Goal: Navigation & Orientation: Find specific page/section

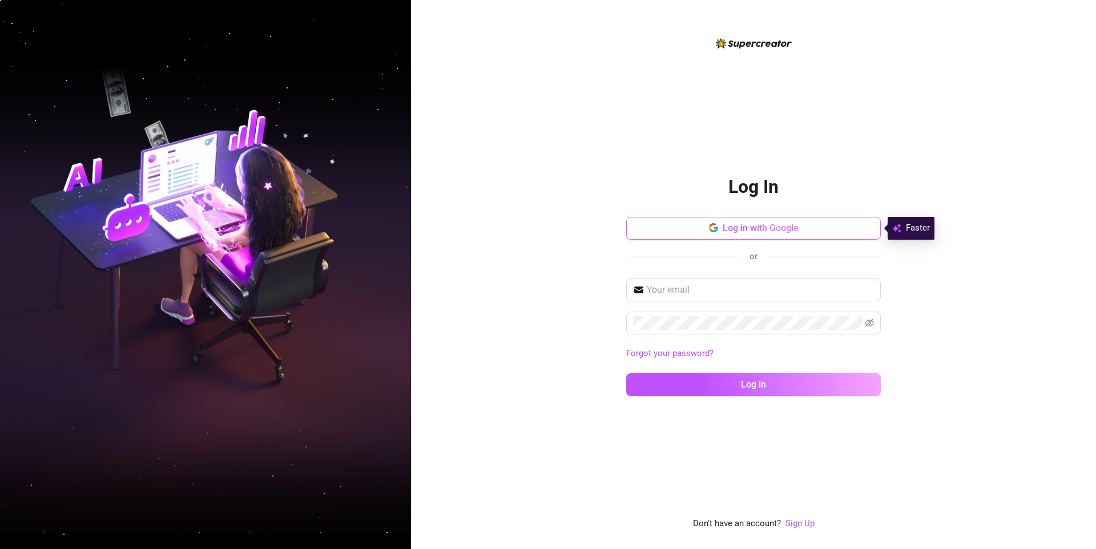
click at [766, 226] on span "Log in with Google" at bounding box center [760, 228] width 76 height 11
type input "ashleyofassistant@gmail.com"
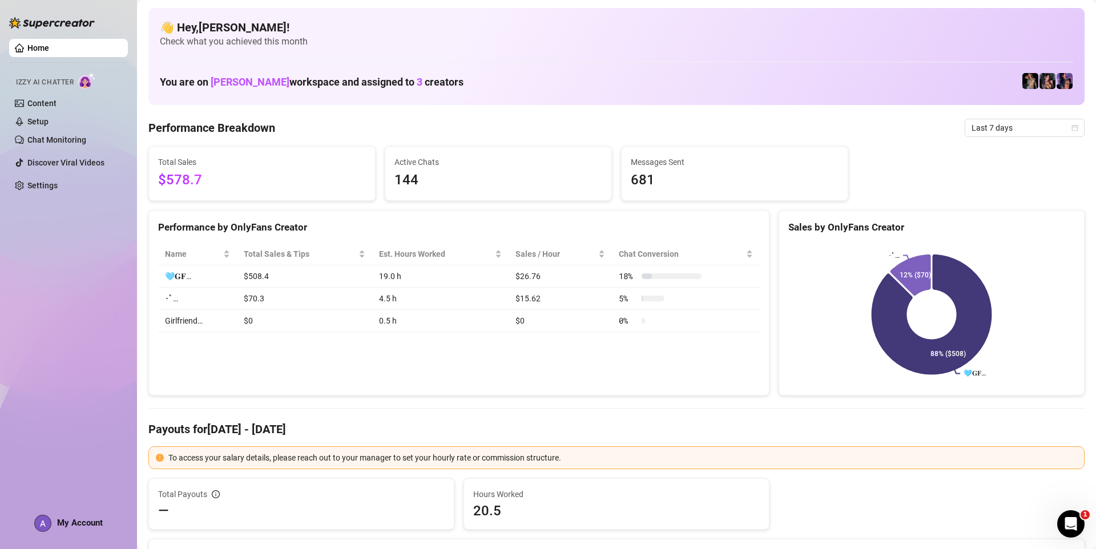
drag, startPoint x: 118, startPoint y: 269, endPoint x: 235, endPoint y: 202, distance: 135.0
click at [118, 336] on div "Home Izzy AI Chatter Content Setup Chat Monitoring Discover Viral Videos Settin…" at bounding box center [68, 269] width 119 height 539
drag, startPoint x: 1039, startPoint y: 80, endPoint x: 1031, endPoint y: 87, distance: 10.6
click at [1040, 81] on img at bounding box center [1047, 81] width 16 height 16
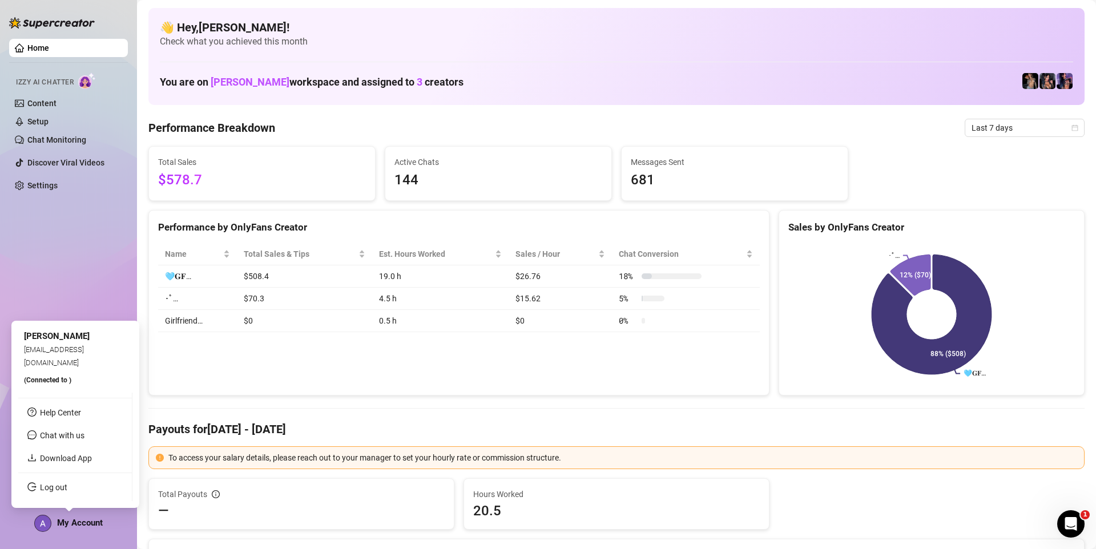
click at [77, 524] on span "My Account" at bounding box center [80, 523] width 46 height 10
